Goal: Find specific page/section: Find specific page/section

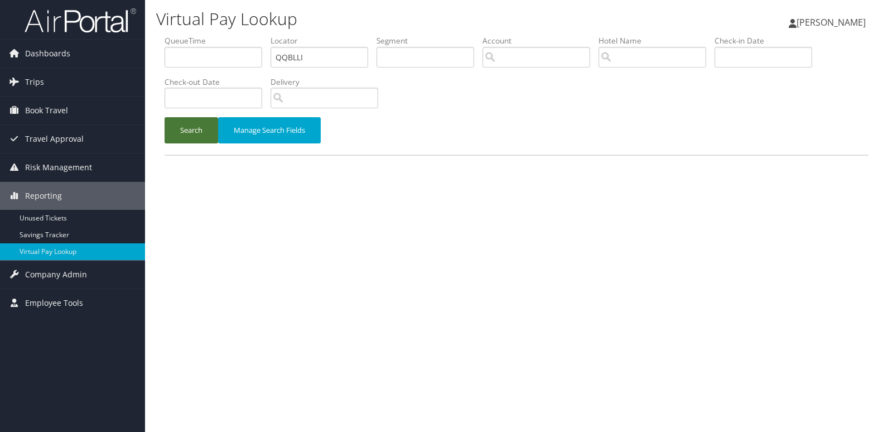
click at [182, 134] on button "Search" at bounding box center [192, 130] width 54 height 26
click at [207, 133] on button "Search" at bounding box center [192, 130] width 54 height 26
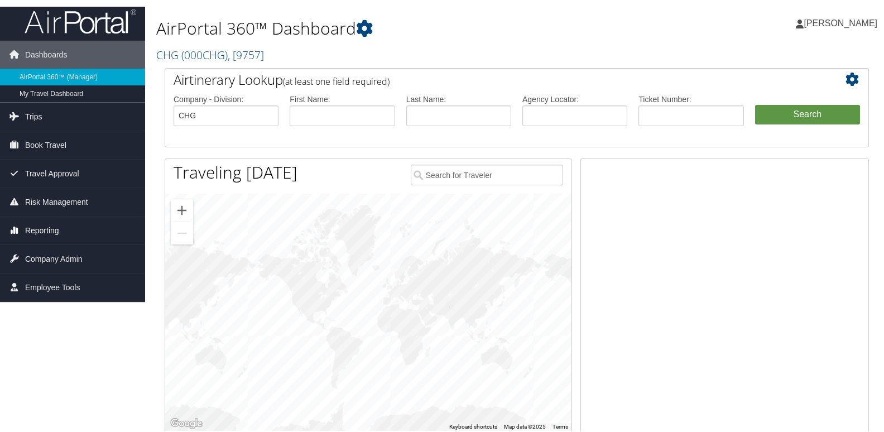
click at [37, 224] on span "Reporting" at bounding box center [42, 229] width 34 height 28
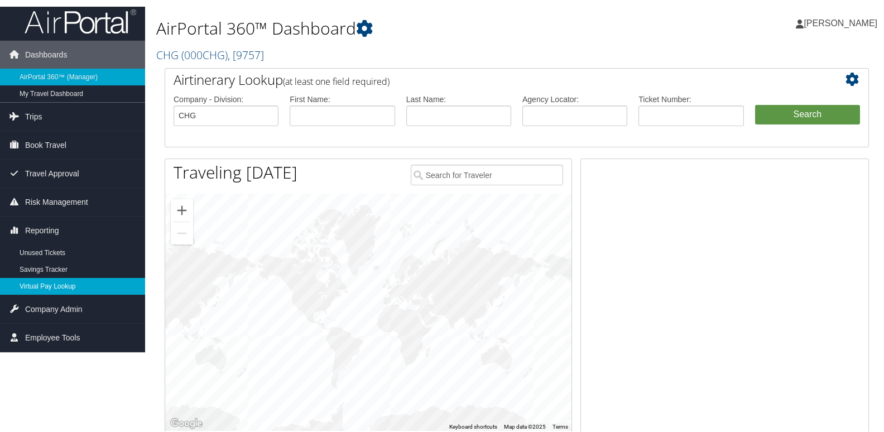
click at [37, 285] on link "Virtual Pay Lookup" at bounding box center [72, 285] width 145 height 17
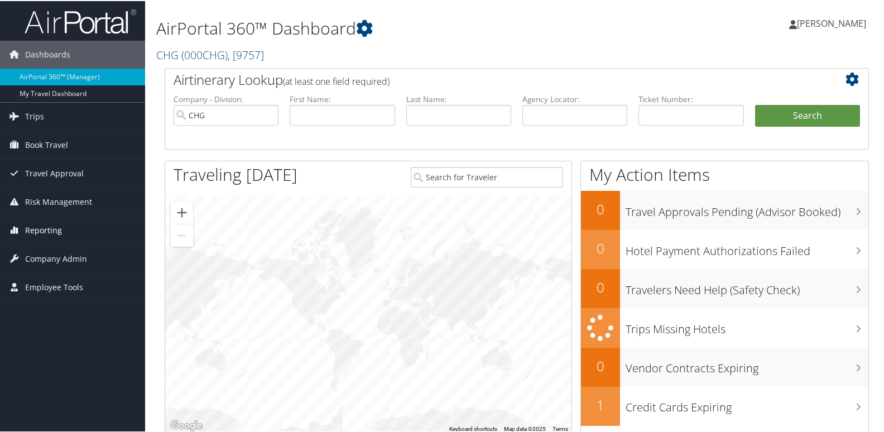
click at [36, 231] on span "Reporting" at bounding box center [43, 229] width 37 height 28
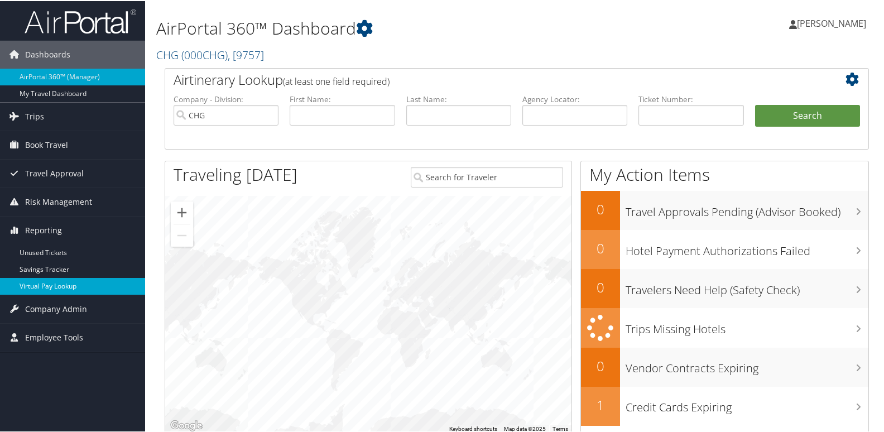
click at [42, 288] on link "Virtual Pay Lookup" at bounding box center [72, 285] width 145 height 17
